Goal: Use online tool/utility: Utilize a website feature to perform a specific function

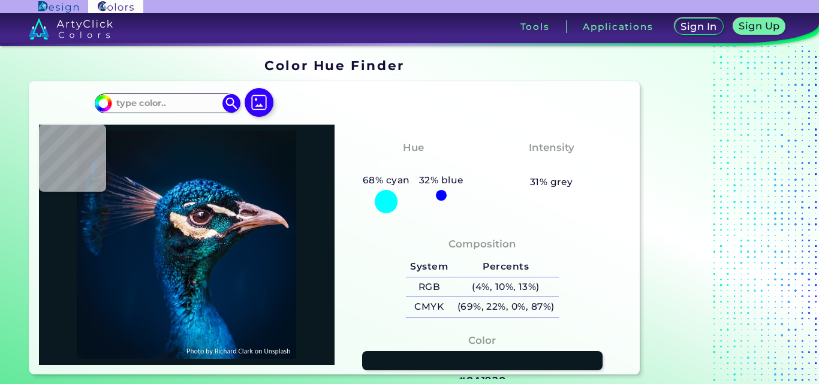
type input "#041825"
type input "#f9d2b2"
type input "#F9D2B2"
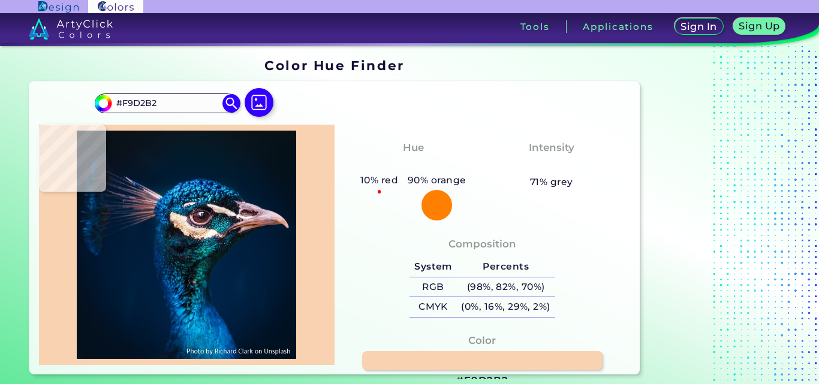
type input "#391c22"
type input "#391C22"
type input "#392a3c"
type input "#392A3C"
type input "#06587d"
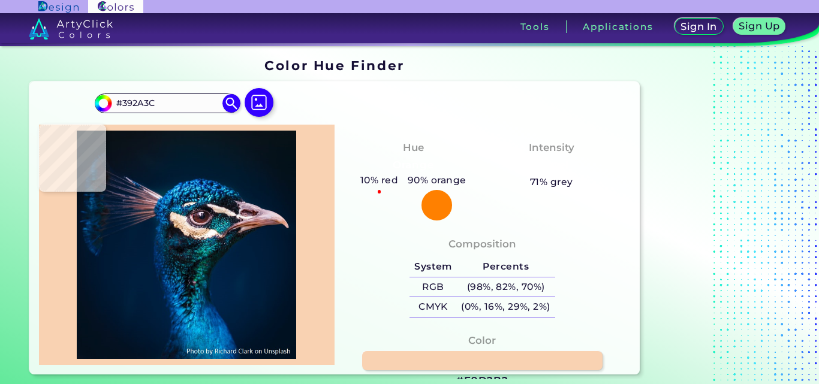
type input "#06587D"
type input "#001d36"
type input "#001D36"
type input "#001b2e"
type input "#001B2E"
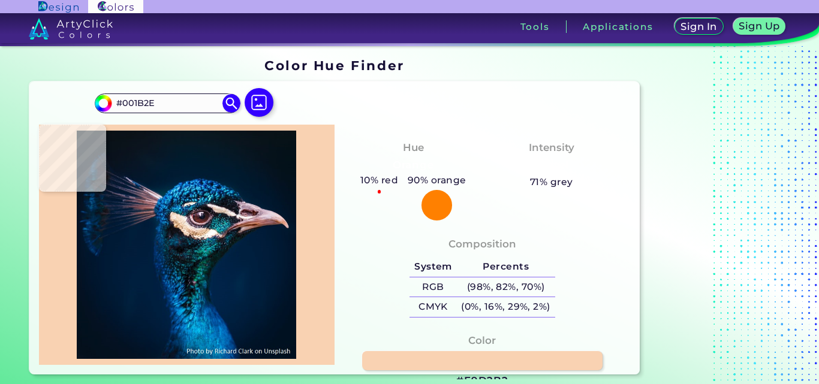
type input "#071927"
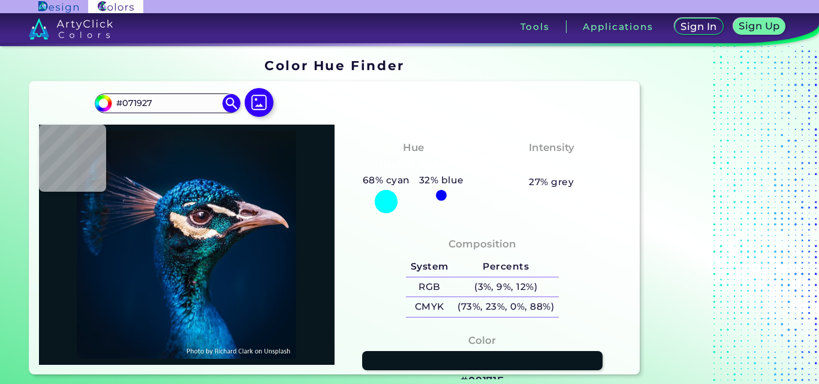
type input "#08171e"
type input "#08171E"
click at [518, 16] on div "Sign In Sign Up My Profile My Details Color Palettes Sign Out Tools Applications" at bounding box center [563, 31] width 511 height 36
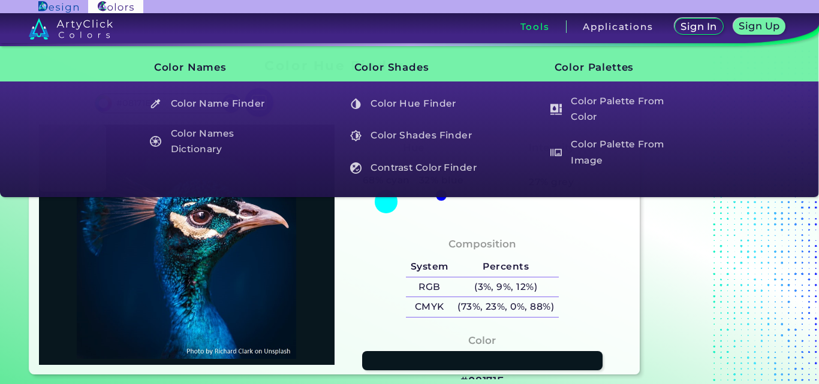
drag, startPoint x: 519, startPoint y: 28, endPoint x: 525, endPoint y: 46, distance: 19.0
click at [530, 46] on header "Sign In Sign Up My Profile My Details Color Palettes Sign Out Tools Application…" at bounding box center [409, 23] width 819 height 46
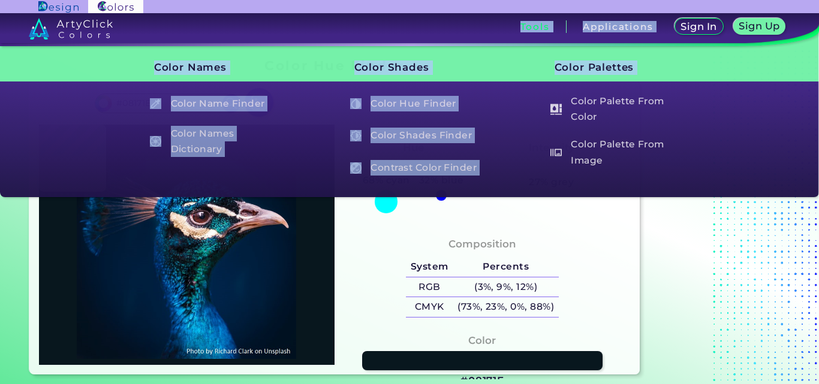
click at [540, 31] on h3 "Tools" at bounding box center [534, 26] width 29 height 9
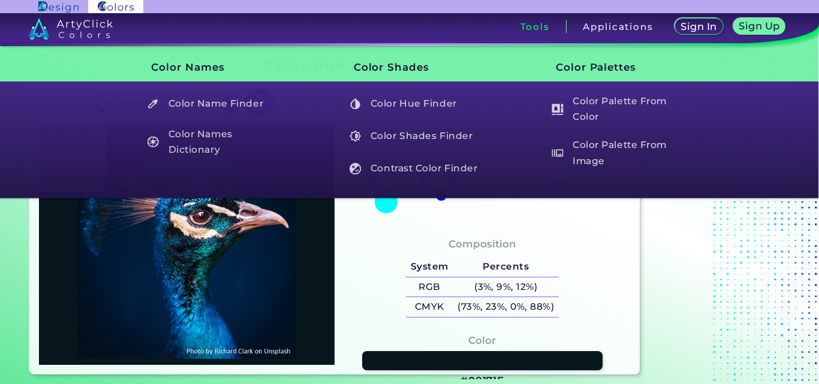
click at [222, 120] on ul "Color Name Finder Color Names Dictionary" at bounding box center [207, 126] width 153 height 86
click at [214, 133] on h5 "Color Names Dictionary" at bounding box center [211, 142] width 141 height 34
